Goal: Understand process/instructions: Learn how to perform a task or action

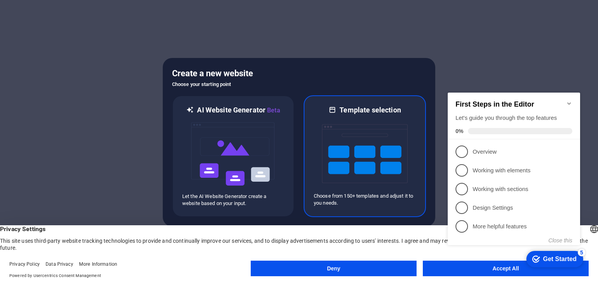
click at [372, 160] on img at bounding box center [365, 154] width 86 height 78
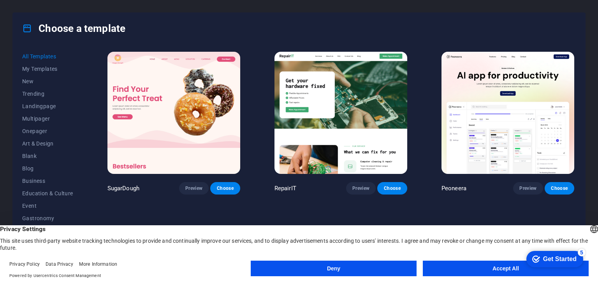
click at [357, 266] on button "Deny" at bounding box center [334, 269] width 166 height 16
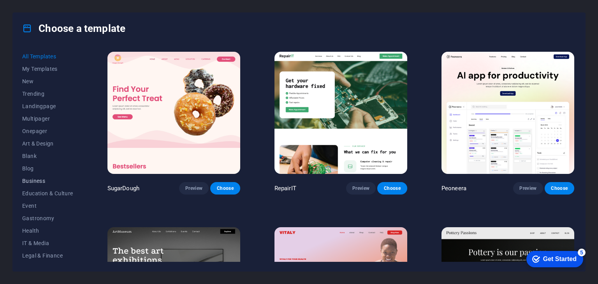
click at [37, 183] on span "Business" at bounding box center [47, 181] width 51 height 6
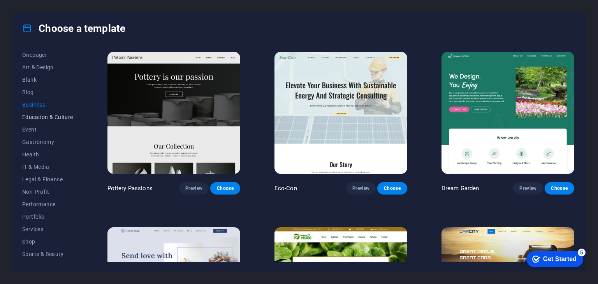
scroll to position [78, 0]
click at [30, 162] on span "IT & Media" at bounding box center [47, 165] width 51 height 6
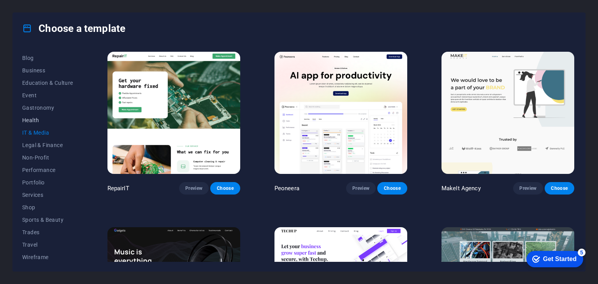
scroll to position [112, 0]
click at [41, 167] on span "Performance" at bounding box center [47, 168] width 51 height 6
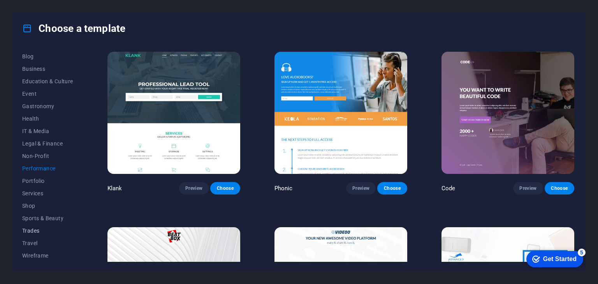
click at [39, 231] on span "Trades" at bounding box center [47, 231] width 51 height 6
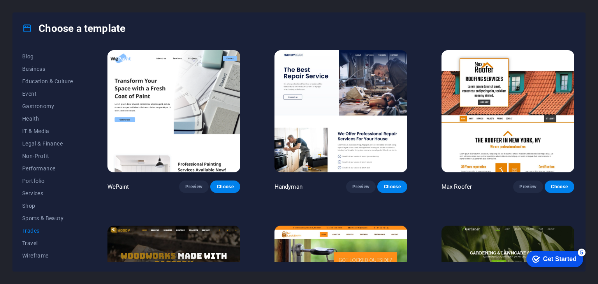
scroll to position [0, 0]
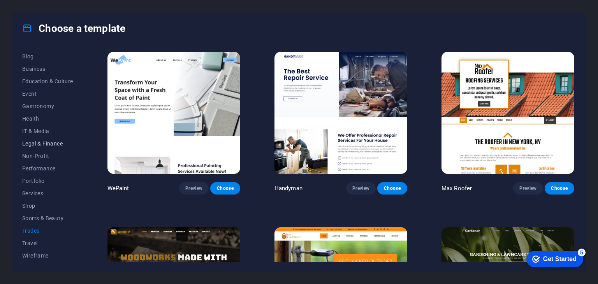
click at [44, 146] on span "Legal & Finance" at bounding box center [47, 143] width 51 height 6
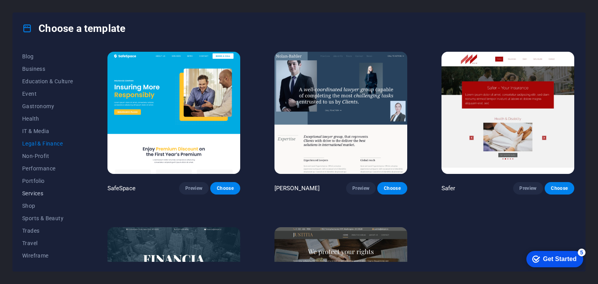
click at [35, 191] on span "Services" at bounding box center [47, 193] width 51 height 6
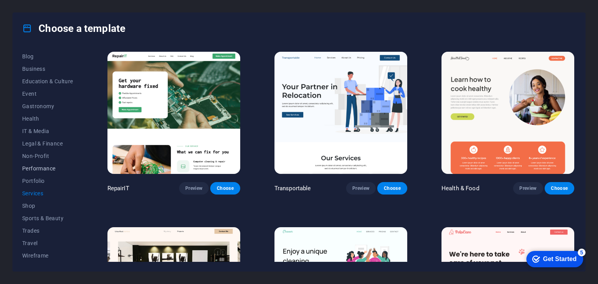
click at [39, 167] on span "Performance" at bounding box center [47, 168] width 51 height 6
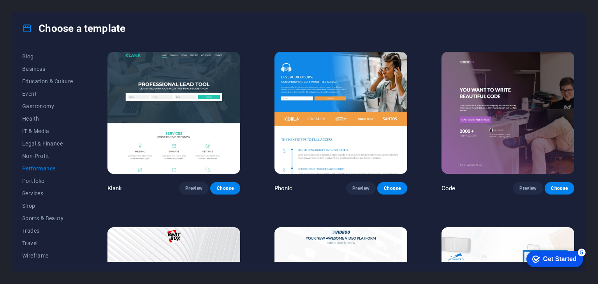
click at [191, 96] on img at bounding box center [173, 113] width 133 height 122
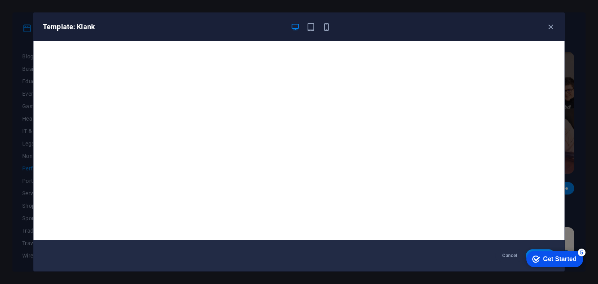
drag, startPoint x: 550, startPoint y: 28, endPoint x: 538, endPoint y: 20, distance: 14.6
click at [550, 28] on icon "button" at bounding box center [550, 27] width 9 height 9
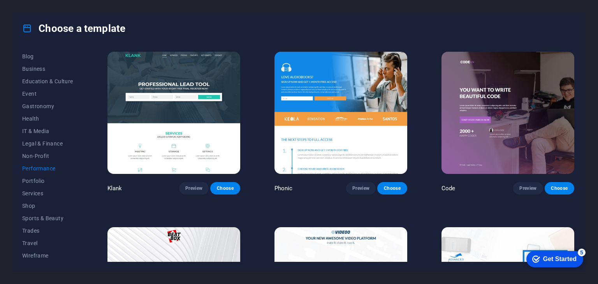
click at [501, 98] on img at bounding box center [507, 113] width 133 height 122
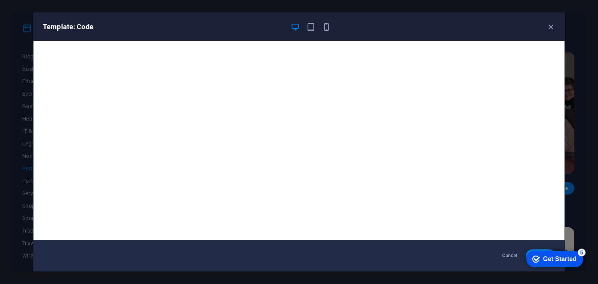
click at [543, 25] on div "Template: Code" at bounding box center [294, 26] width 503 height 9
click at [547, 26] on icon "button" at bounding box center [550, 27] width 9 height 9
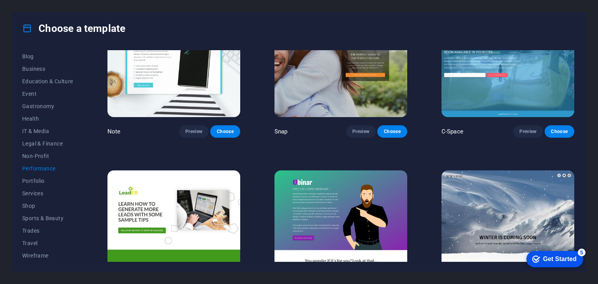
scroll to position [806, 0]
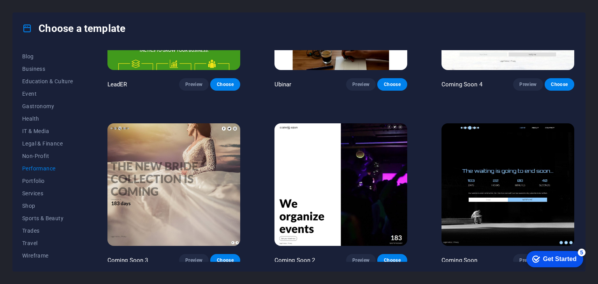
click at [350, 169] on img at bounding box center [340, 184] width 133 height 122
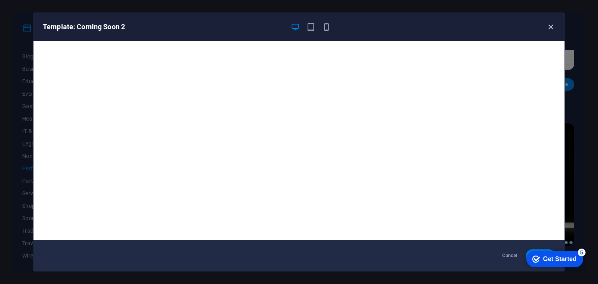
click at [548, 29] on icon "button" at bounding box center [550, 27] width 9 height 9
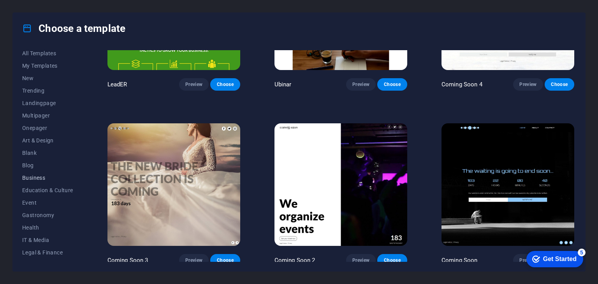
scroll to position [0, 0]
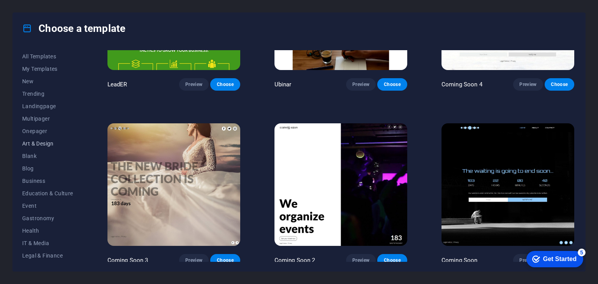
click at [47, 139] on button "Art & Design" at bounding box center [47, 143] width 51 height 12
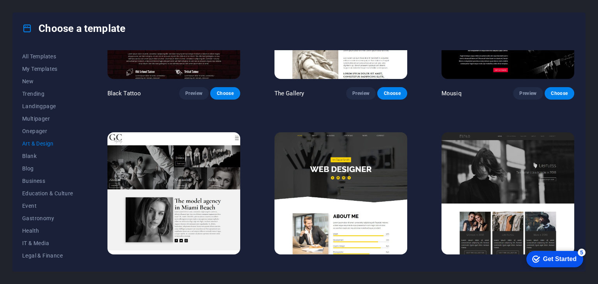
scroll to position [456, 0]
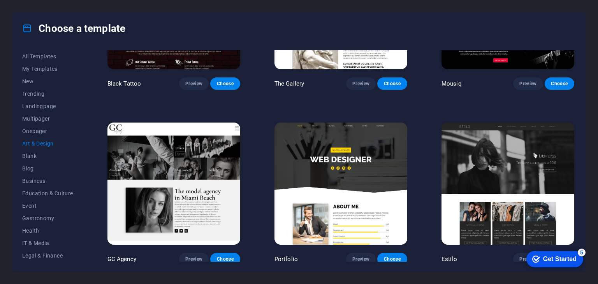
click at [348, 174] on img at bounding box center [340, 184] width 133 height 122
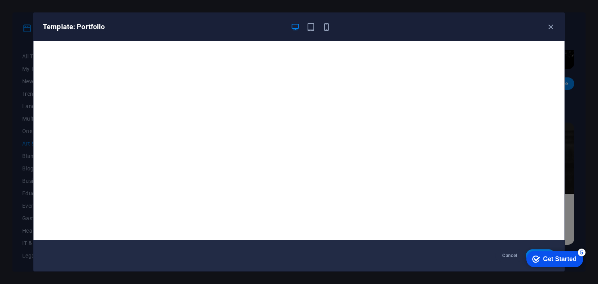
scroll to position [2, 0]
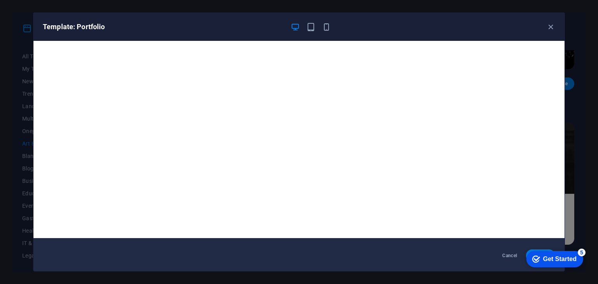
click at [559, 260] on div "Get Started" at bounding box center [559, 259] width 33 height 7
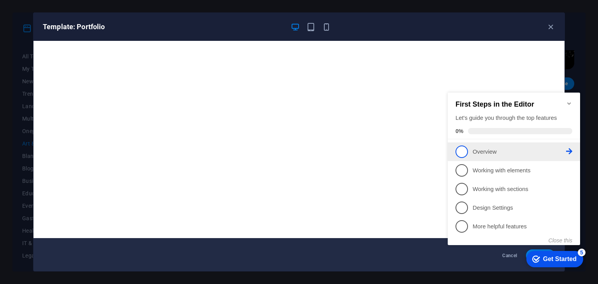
click at [464, 150] on span "1" at bounding box center [461, 152] width 12 height 12
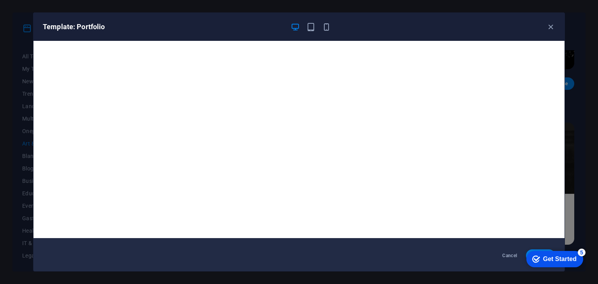
click at [539, 251] on div "checkmark Get Started 5" at bounding box center [554, 259] width 57 height 16
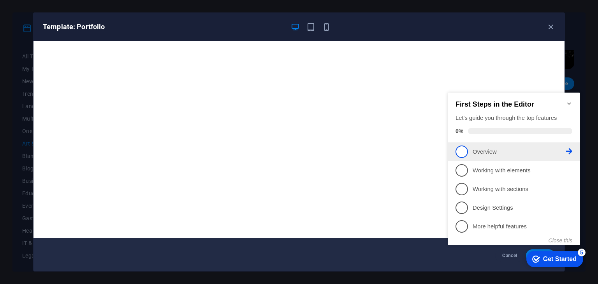
click at [491, 152] on p "Overview - incomplete" at bounding box center [518, 152] width 93 height 8
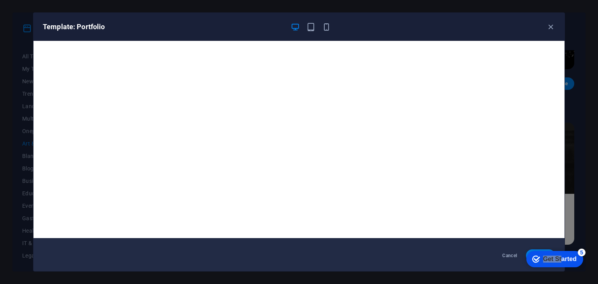
drag, startPoint x: 522, startPoint y: 256, endPoint x: 423, endPoint y: 238, distance: 100.8
click at [520, 247] on html "checkmark Get Started 5 First Steps in the Editor Let's guide you through the t…" at bounding box center [553, 258] width 66 height 23
click at [552, 260] on div "Get Started" at bounding box center [559, 259] width 33 height 7
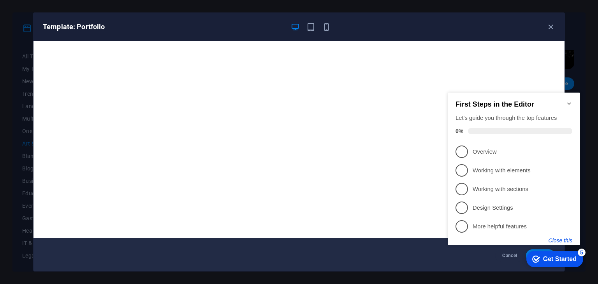
click at [561, 239] on button "Close this" at bounding box center [560, 240] width 24 height 6
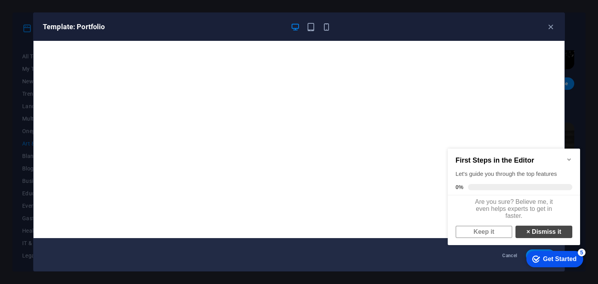
click at [549, 236] on link "× Dismiss it" at bounding box center [543, 232] width 57 height 12
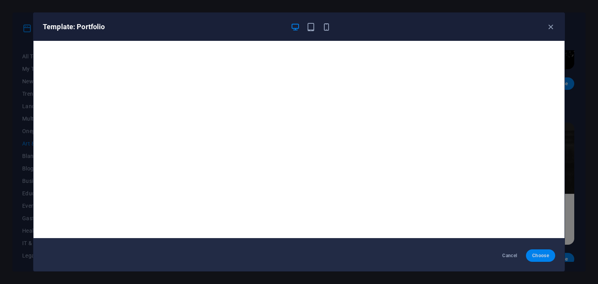
click at [541, 257] on span "Choose" at bounding box center [540, 256] width 17 height 6
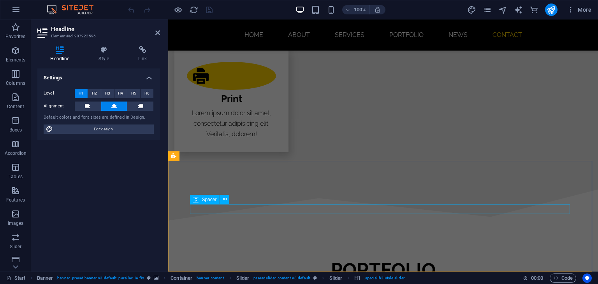
scroll to position [1405, 0]
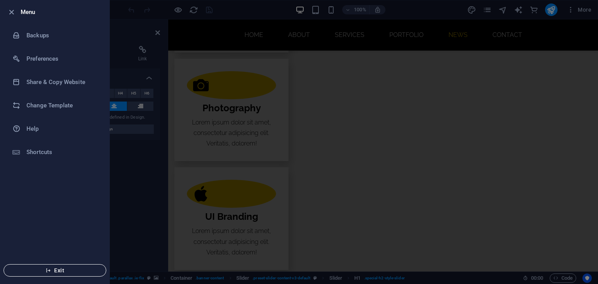
click at [35, 268] on span "Exit" at bounding box center [55, 270] width 90 height 6
